Goal: Task Accomplishment & Management: Use online tool/utility

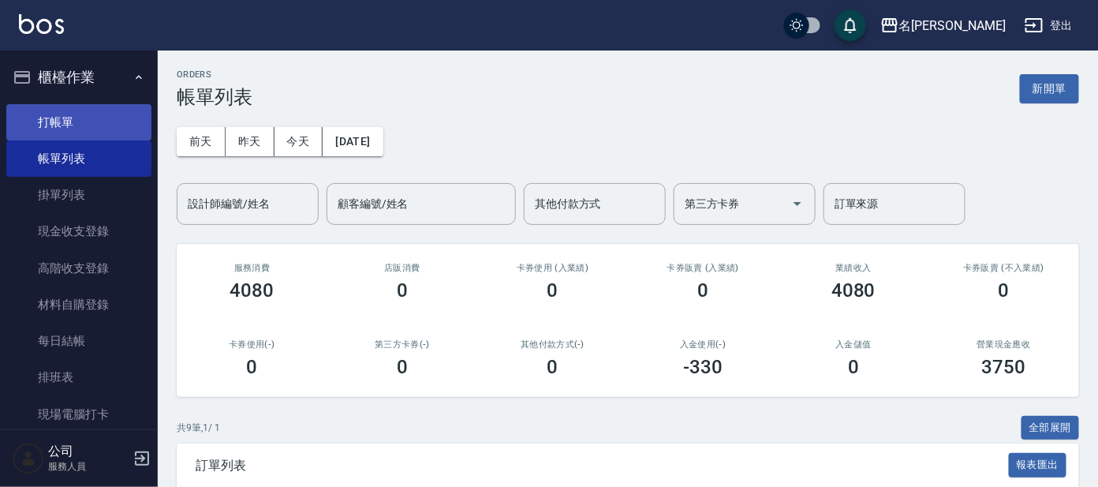
click at [66, 121] on link "打帳單" at bounding box center [78, 122] width 145 height 36
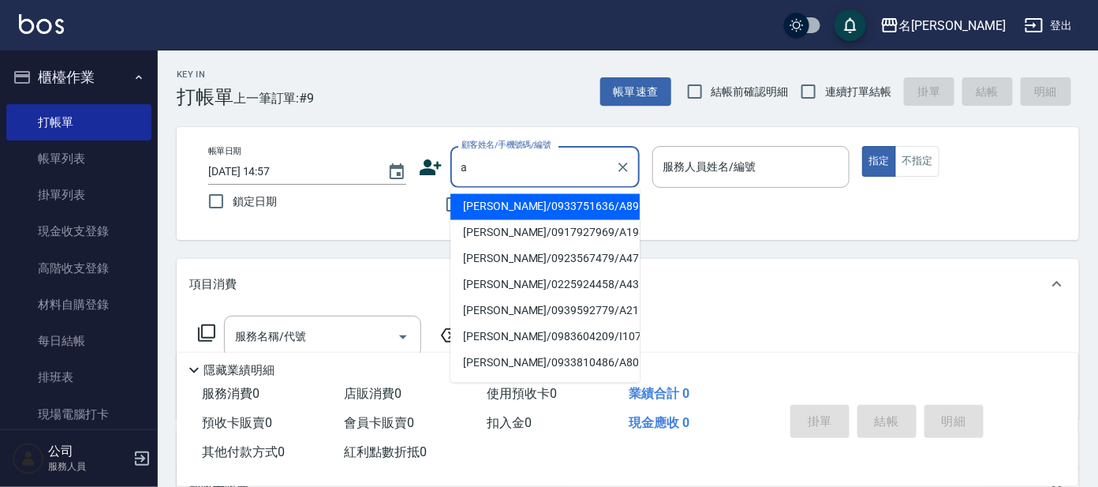
type input "[PERSON_NAME]/0933751636/A89"
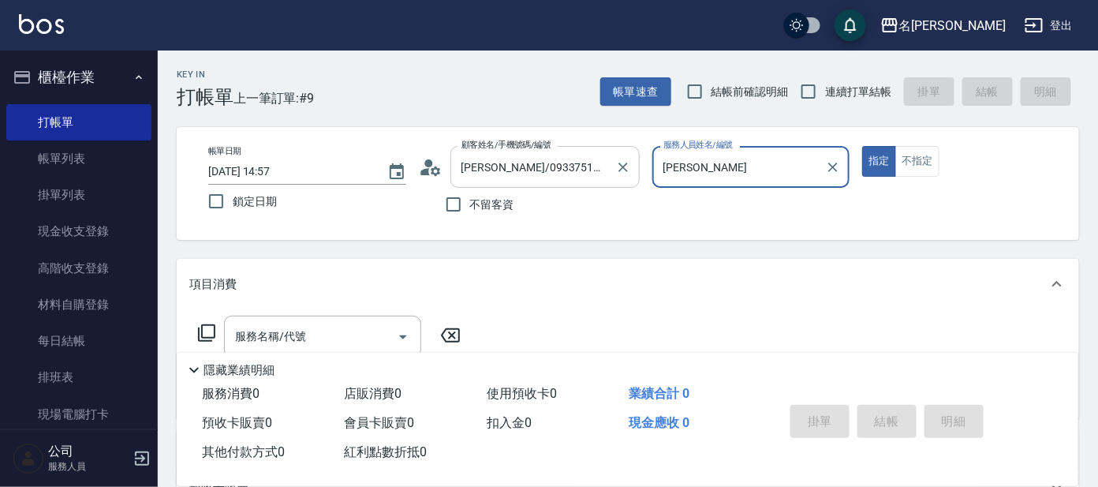
type input "宥"
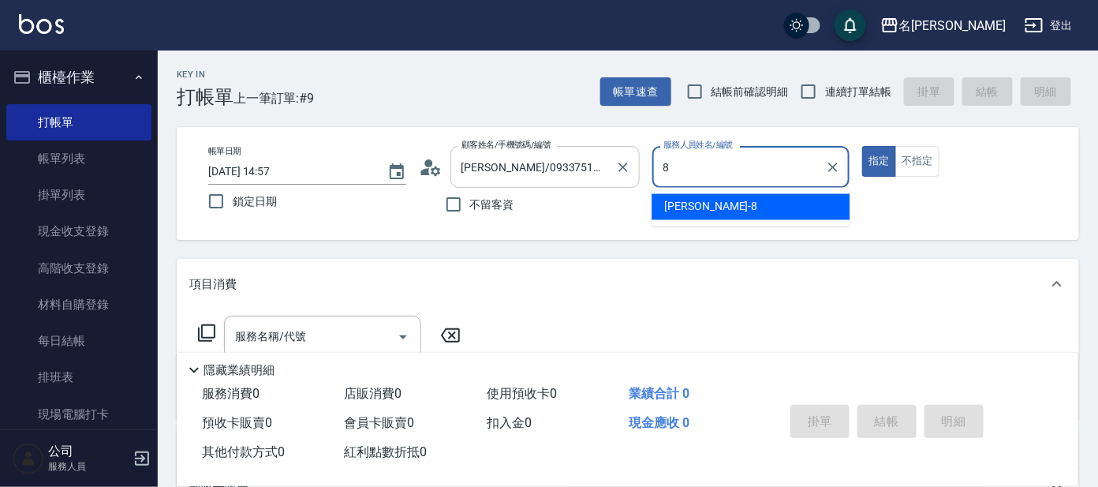
type input "[PERSON_NAME]-8"
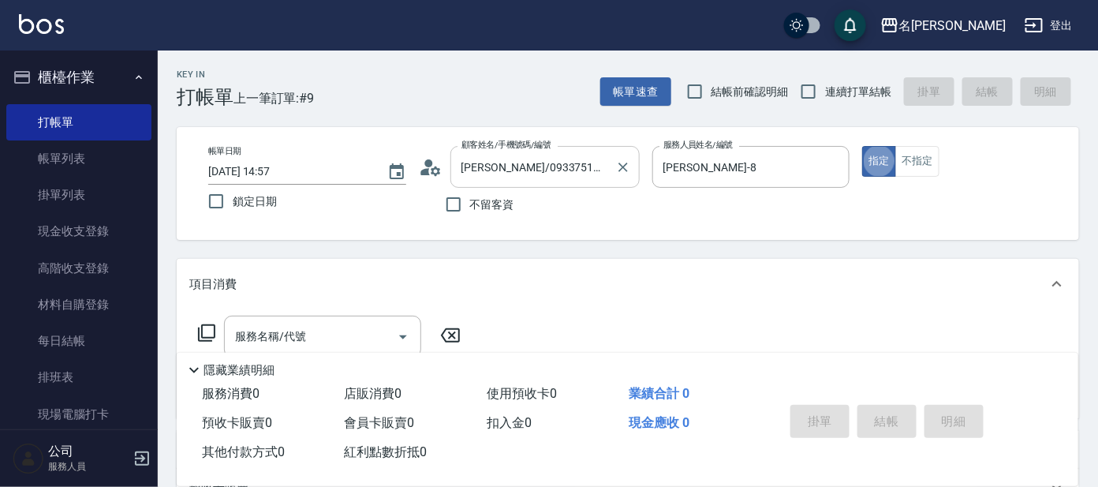
type button "true"
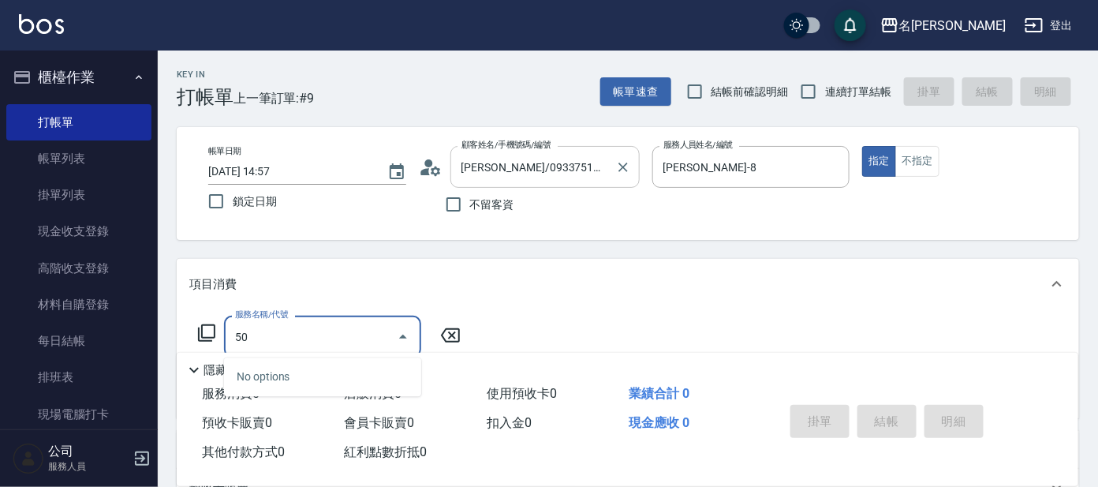
type input "501"
